Goal: Transaction & Acquisition: Download file/media

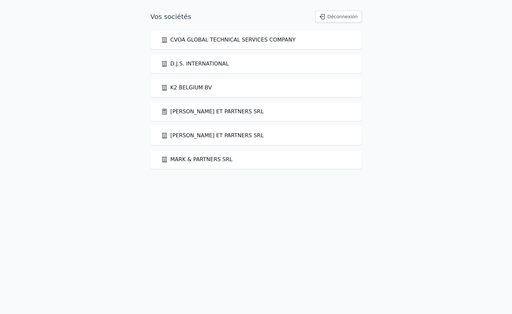
click at [199, 109] on link "[PERSON_NAME] ET PARTNERS SRL" at bounding box center [212, 112] width 103 height 8
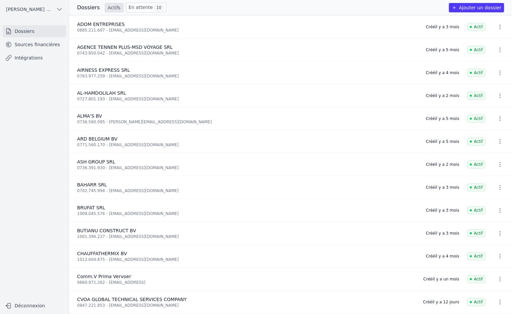
click at [30, 42] on link "Sources financières" at bounding box center [34, 45] width 63 height 12
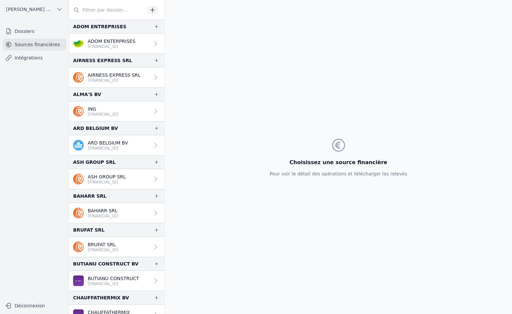
click at [93, 11] on input "text" at bounding box center [107, 10] width 76 height 12
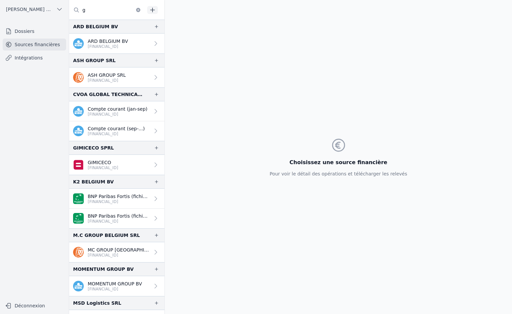
click at [96, 114] on p "[FINANCIAL_ID]" at bounding box center [118, 114] width 60 height 5
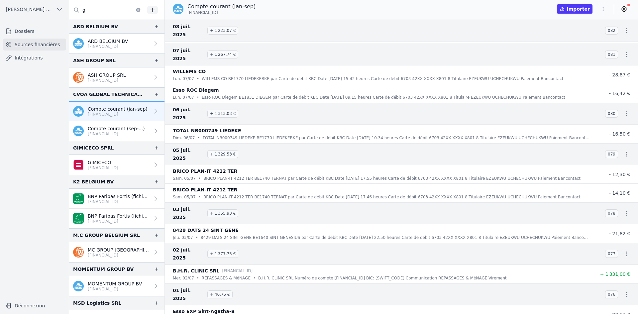
click at [90, 12] on input "g" at bounding box center [107, 10] width 76 height 12
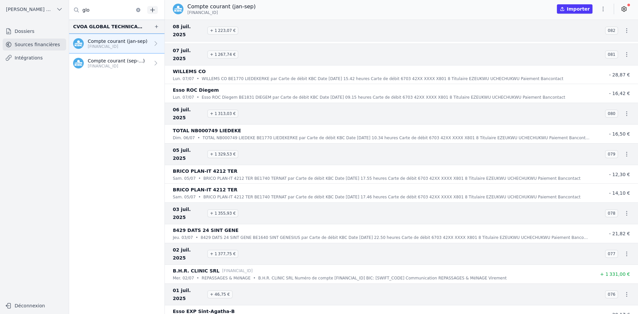
type input "glo"
click at [116, 67] on p "[FINANCIAL_ID]" at bounding box center [116, 65] width 57 height 5
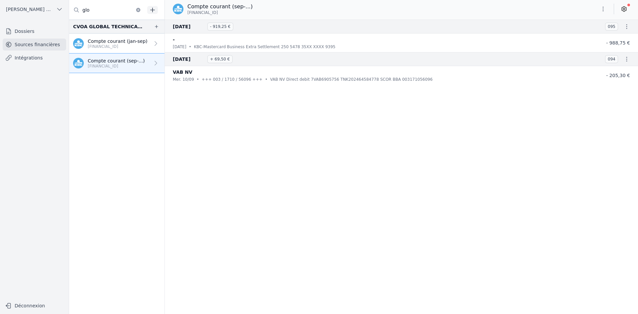
click at [125, 39] on p "Compte courant (jan-sep)" at bounding box center [118, 41] width 60 height 7
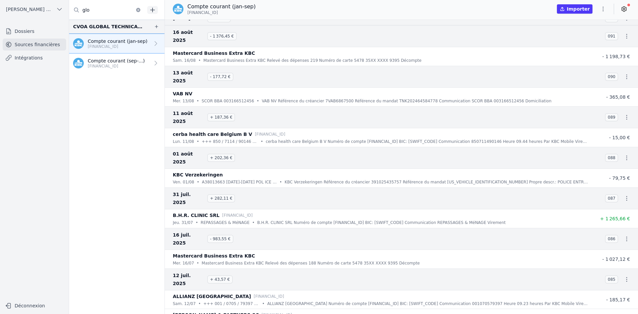
scroll to position [66, 0]
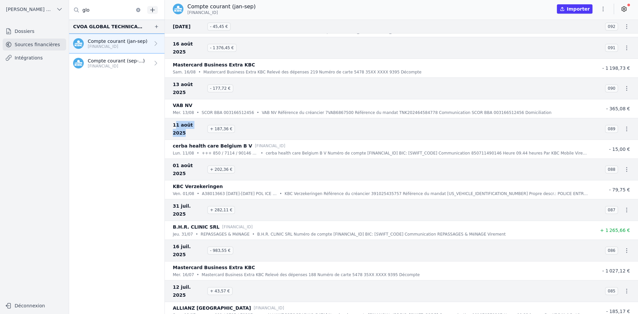
drag, startPoint x: 198, startPoint y: 110, endPoint x: 174, endPoint y: 112, distance: 24.7
click at [174, 121] on span "11 août 2025" at bounding box center [189, 129] width 32 height 16
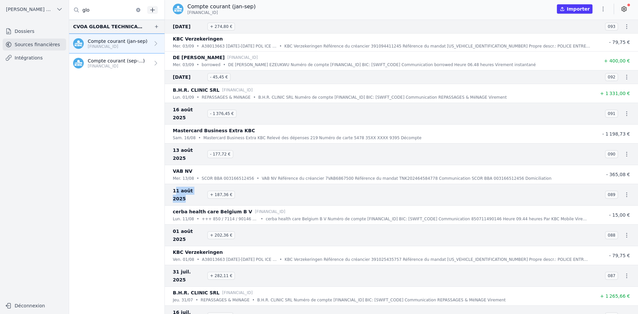
scroll to position [0, 0]
click at [512, 11] on icon "button" at bounding box center [603, 9] width 1 height 5
click at [512, 36] on button "Exporter" at bounding box center [587, 35] width 48 height 12
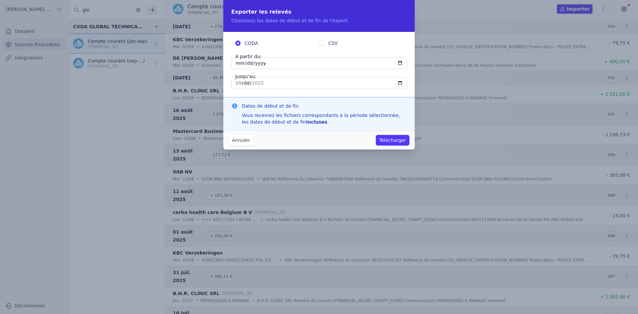
click at [239, 65] on input "[DATE]" at bounding box center [319, 63] width 176 height 12
type input "[DATE]"
click at [385, 141] on button "Télécharger" at bounding box center [393, 140] width 34 height 11
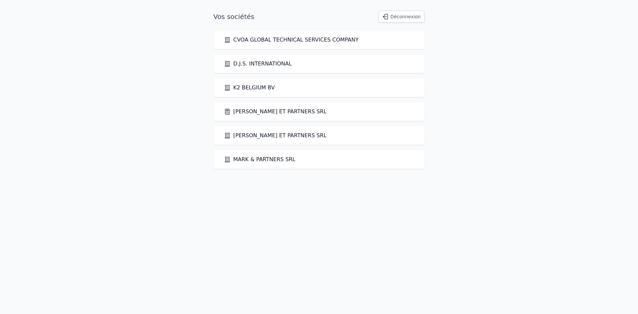
click at [257, 111] on link "[PERSON_NAME] ET PARTNERS SRL" at bounding box center [275, 112] width 103 height 8
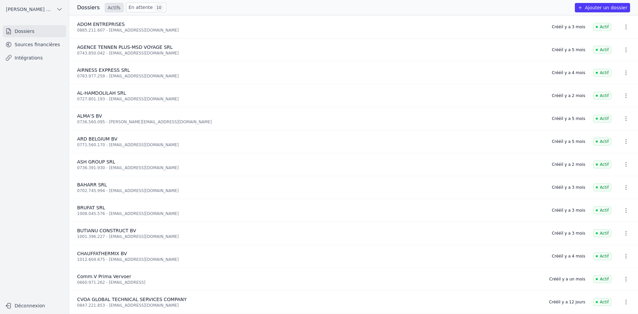
click at [49, 42] on link "Sources financières" at bounding box center [34, 45] width 63 height 12
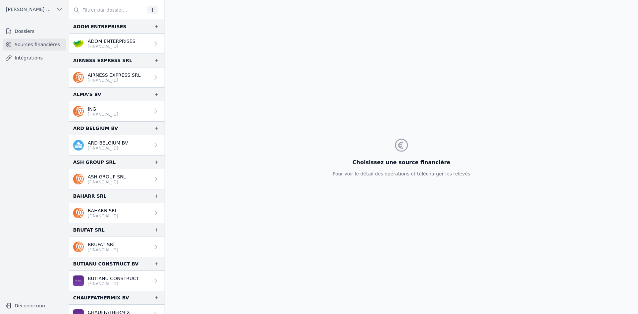
click at [96, 10] on input "text" at bounding box center [107, 10] width 76 height 12
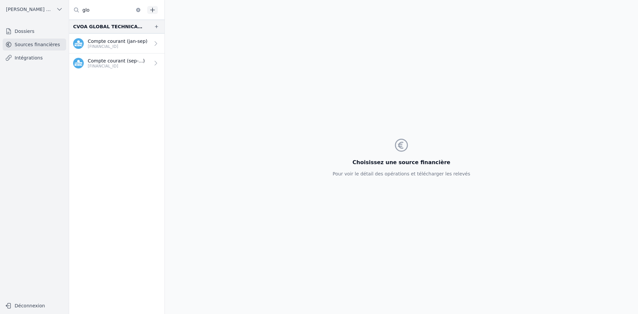
type input "glo"
click at [114, 57] on link "Compte courant (sep-...) [FINANCIAL_ID]" at bounding box center [116, 64] width 95 height 20
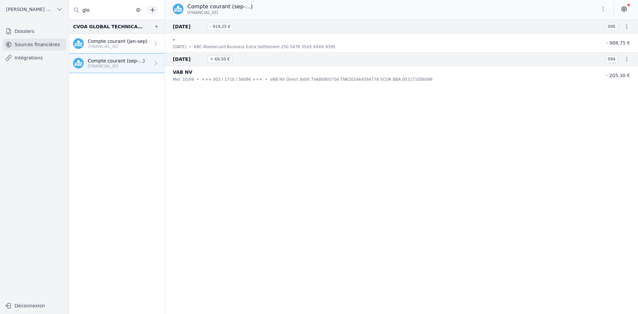
click at [142, 39] on p "Compte courant (jan-sep)" at bounding box center [118, 41] width 60 height 7
